Goal: Communication & Community: Answer question/provide support

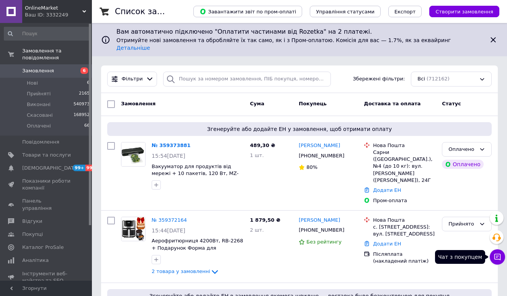
click at [495, 253] on icon at bounding box center [498, 257] width 8 height 8
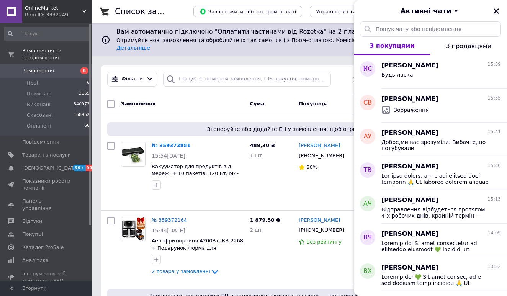
click at [56, 15] on div "Ваш ID: 3332249" at bounding box center [58, 14] width 67 height 7
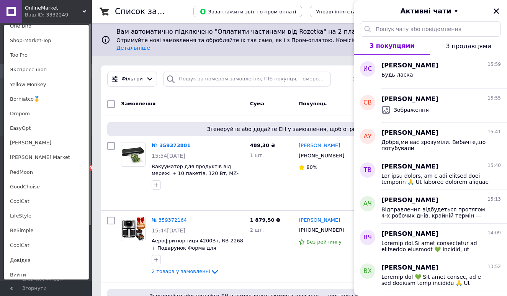
scroll to position [525, 0]
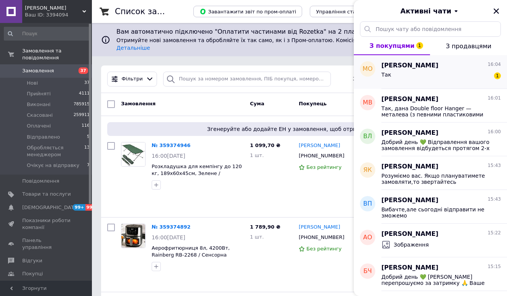
click at [439, 62] on div "[PERSON_NAME] 16:04" at bounding box center [442, 65] width 120 height 9
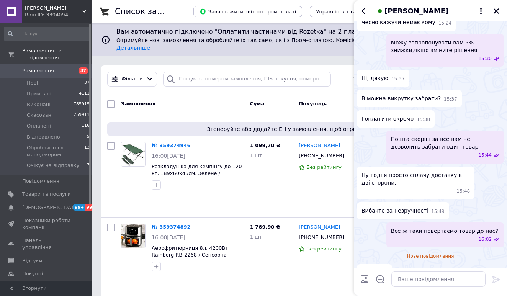
scroll to position [352, 0]
click at [401, 282] on textarea at bounding box center [439, 279] width 94 height 15
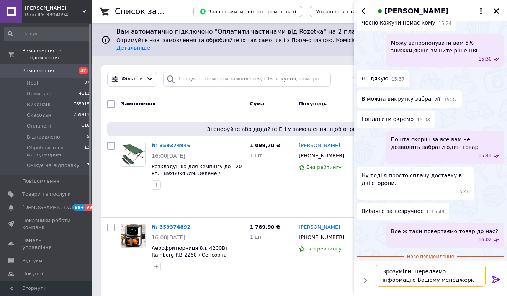
type textarea "Зрозуміли. Передаємо інформацію Вашому менеджеру"
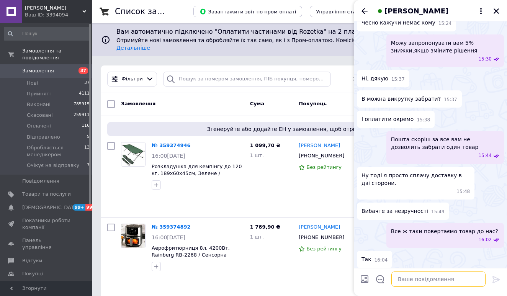
scroll to position [374, 0]
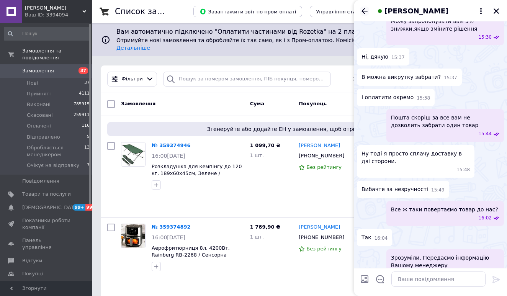
click at [367, 11] on icon "Назад" at bounding box center [365, 11] width 6 height 6
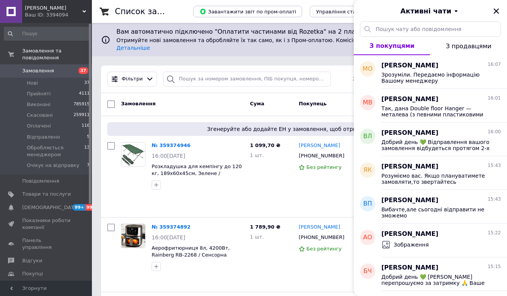
click at [73, 5] on span "[PERSON_NAME]" at bounding box center [53, 8] width 57 height 7
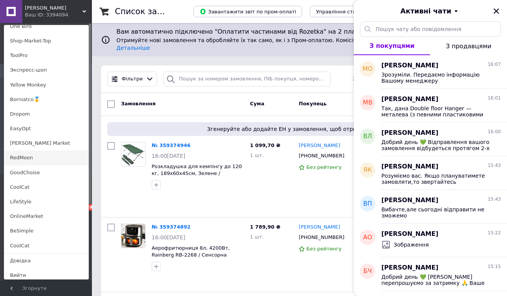
scroll to position [525, 0]
click at [32, 157] on link "RedMoon" at bounding box center [46, 158] width 84 height 15
